Goal: Check status: Check status

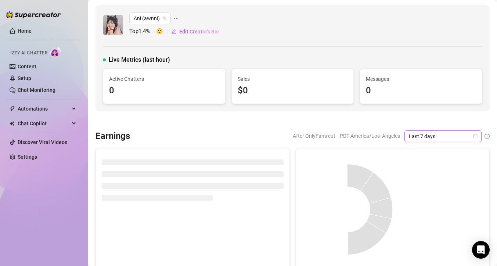
click at [476, 136] on icon "calendar" at bounding box center [475, 136] width 4 height 4
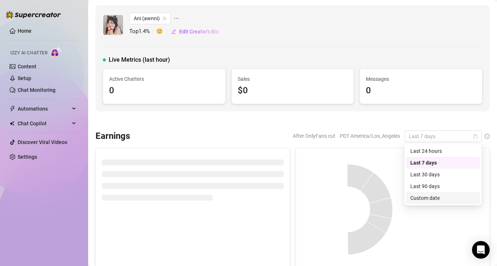
click at [421, 201] on div "Custom date" at bounding box center [442, 198] width 65 height 8
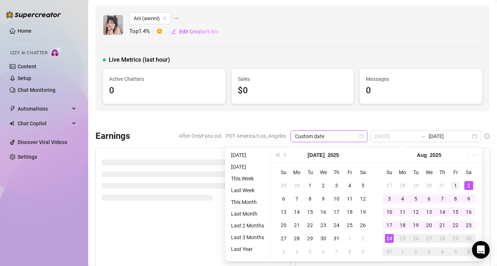
type input "[DATE]"
click at [457, 186] on div "1" at bounding box center [455, 185] width 9 height 9
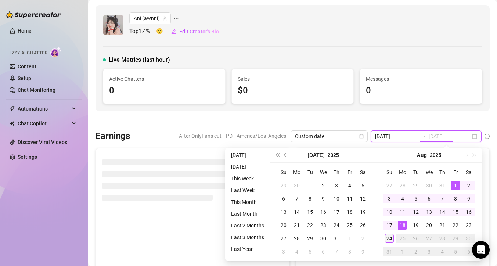
type input "[DATE]"
click at [388, 237] on div "24" at bounding box center [389, 238] width 9 height 9
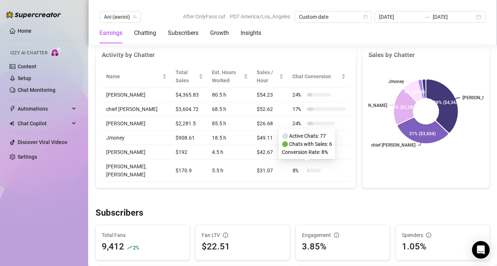
scroll to position [302, 0]
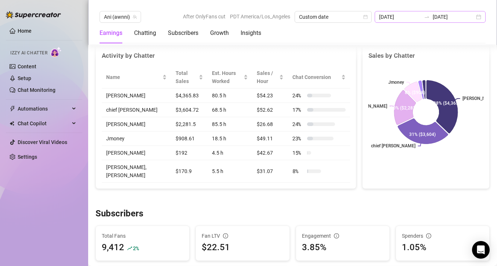
click at [480, 14] on div "[DATE] [DATE]" at bounding box center [430, 17] width 111 height 12
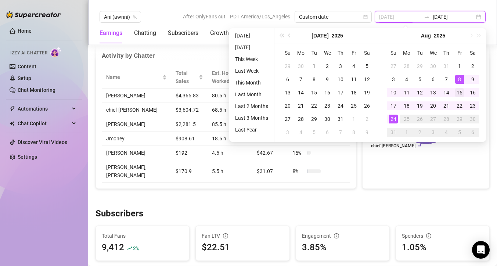
type input "[DATE]"
click at [458, 91] on div "15" at bounding box center [459, 92] width 9 height 9
type input "[DATE]"
click at [393, 115] on div "24" at bounding box center [393, 119] width 9 height 9
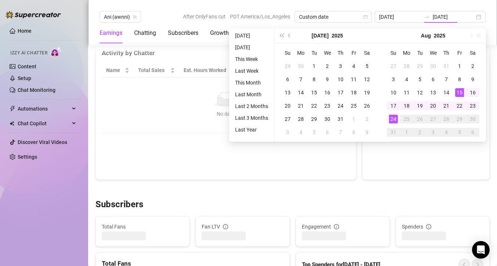
type input "[DATE]"
